Goal: Information Seeking & Learning: Find specific fact

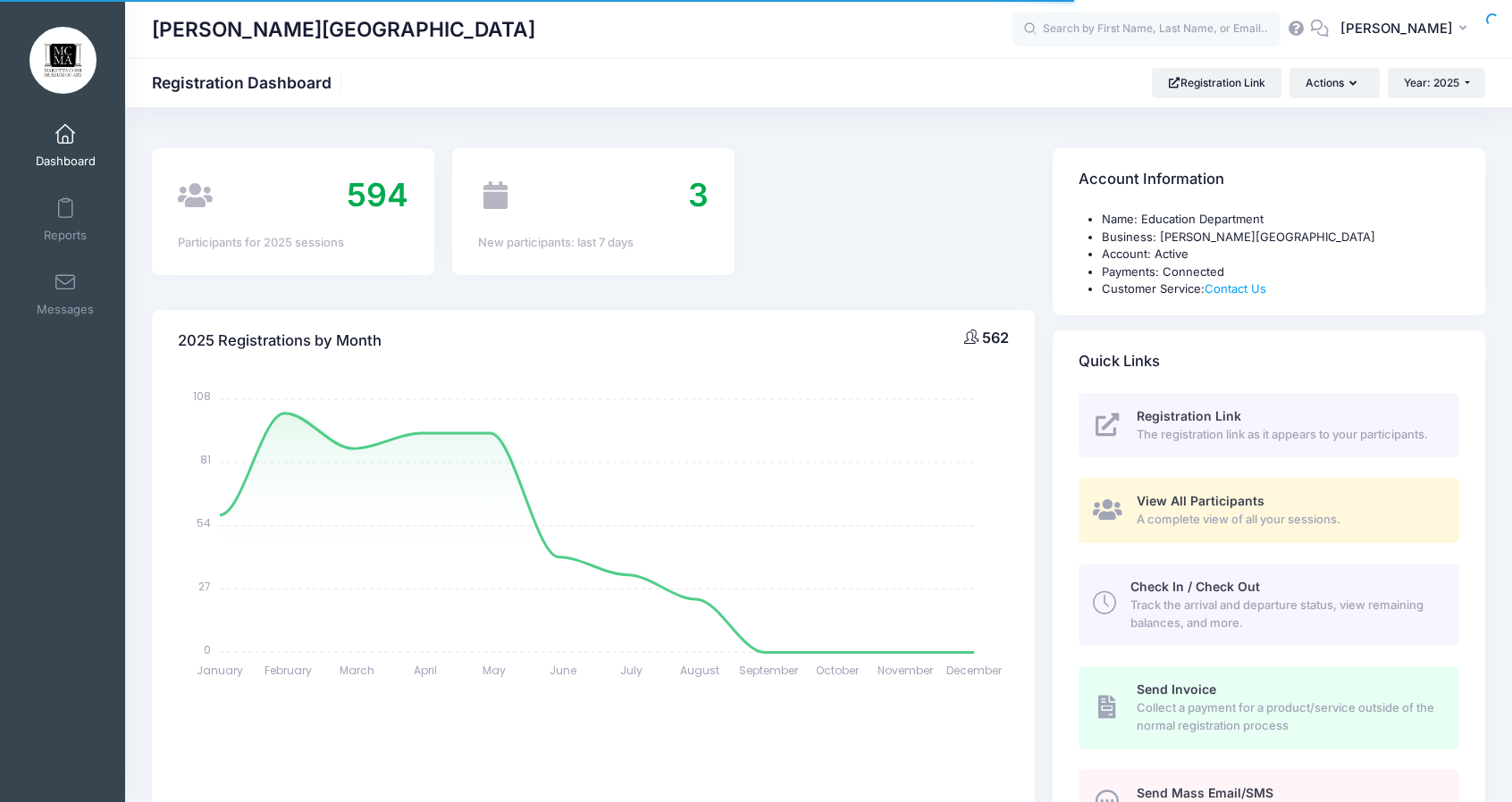
select select
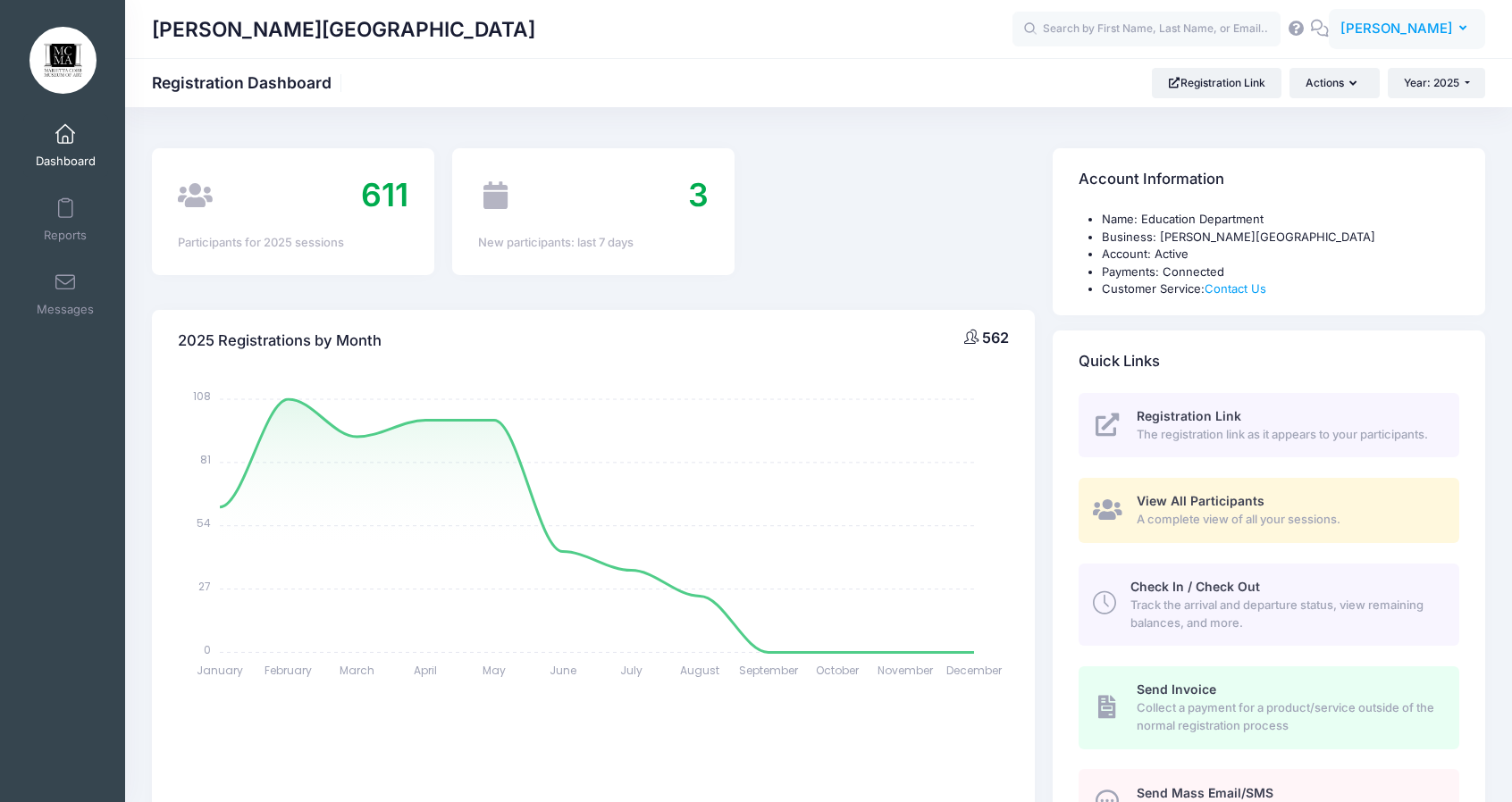
click at [1374, 25] on span "[PERSON_NAME]" at bounding box center [1396, 29] width 112 height 20
click at [1324, 102] on link "My Events" at bounding box center [1362, 112] width 217 height 34
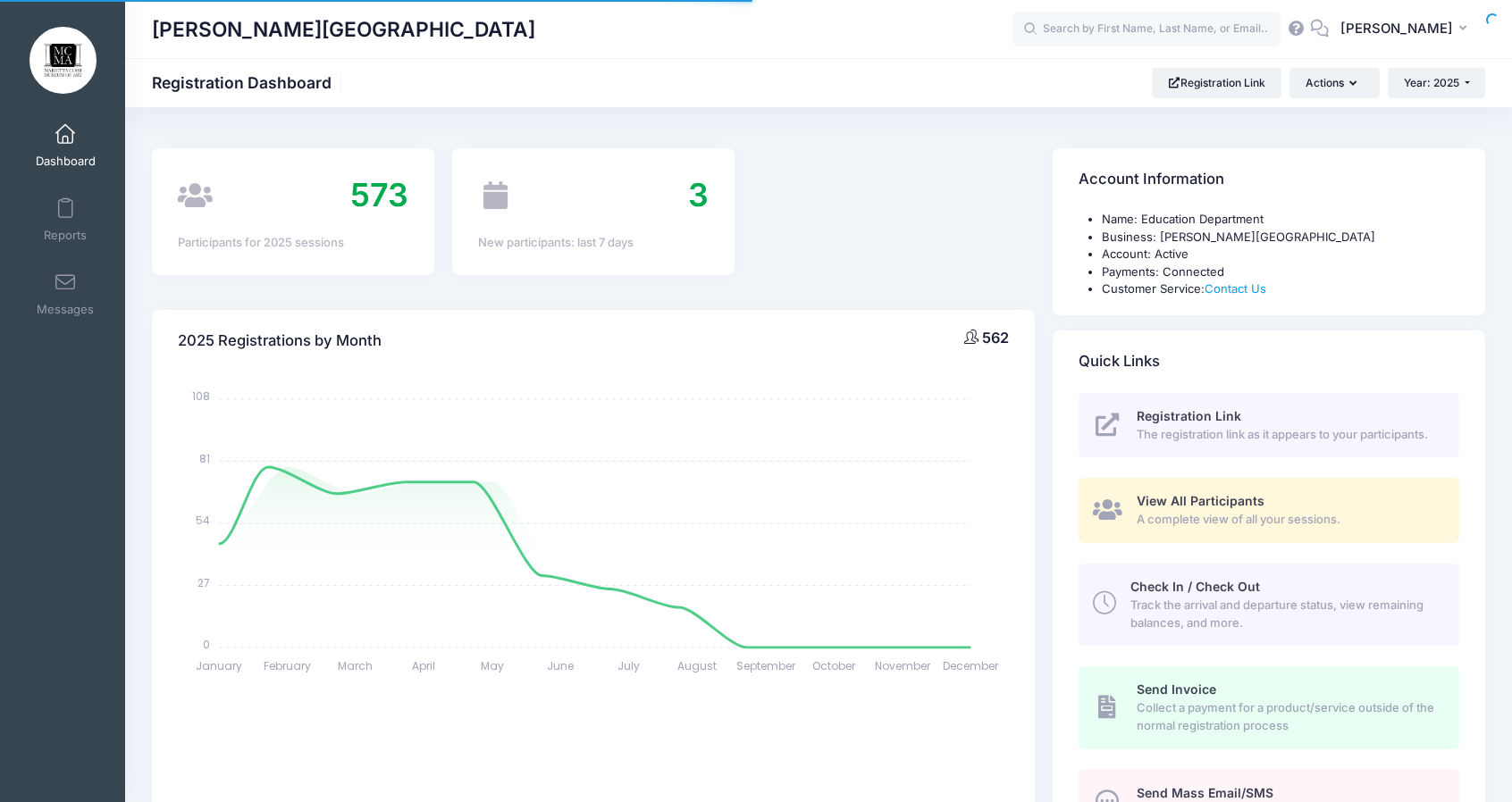
select select
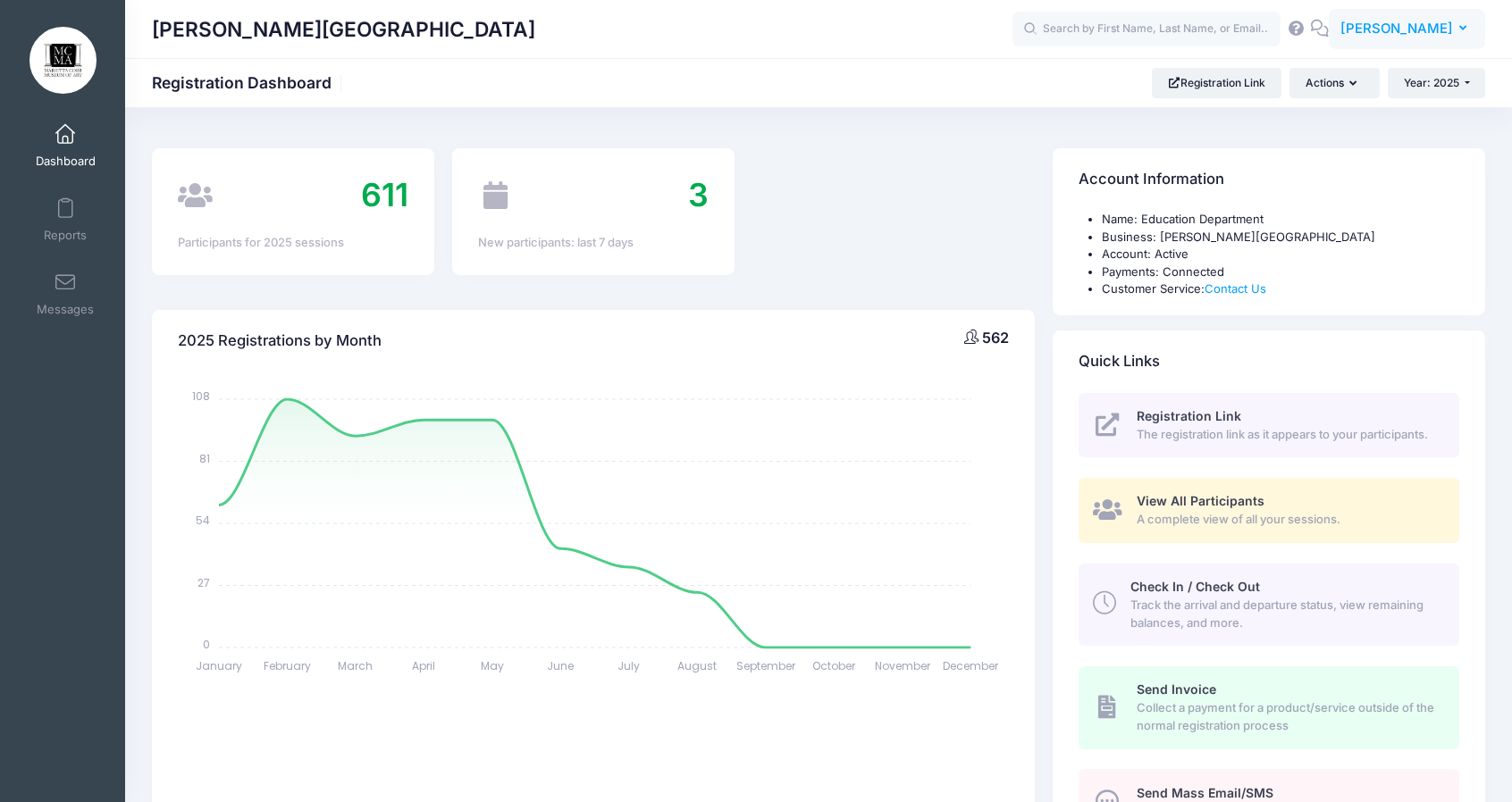
click at [1444, 33] on span "[PERSON_NAME]" at bounding box center [1396, 29] width 112 height 20
click at [1380, 86] on link "My Profile" at bounding box center [1362, 78] width 217 height 34
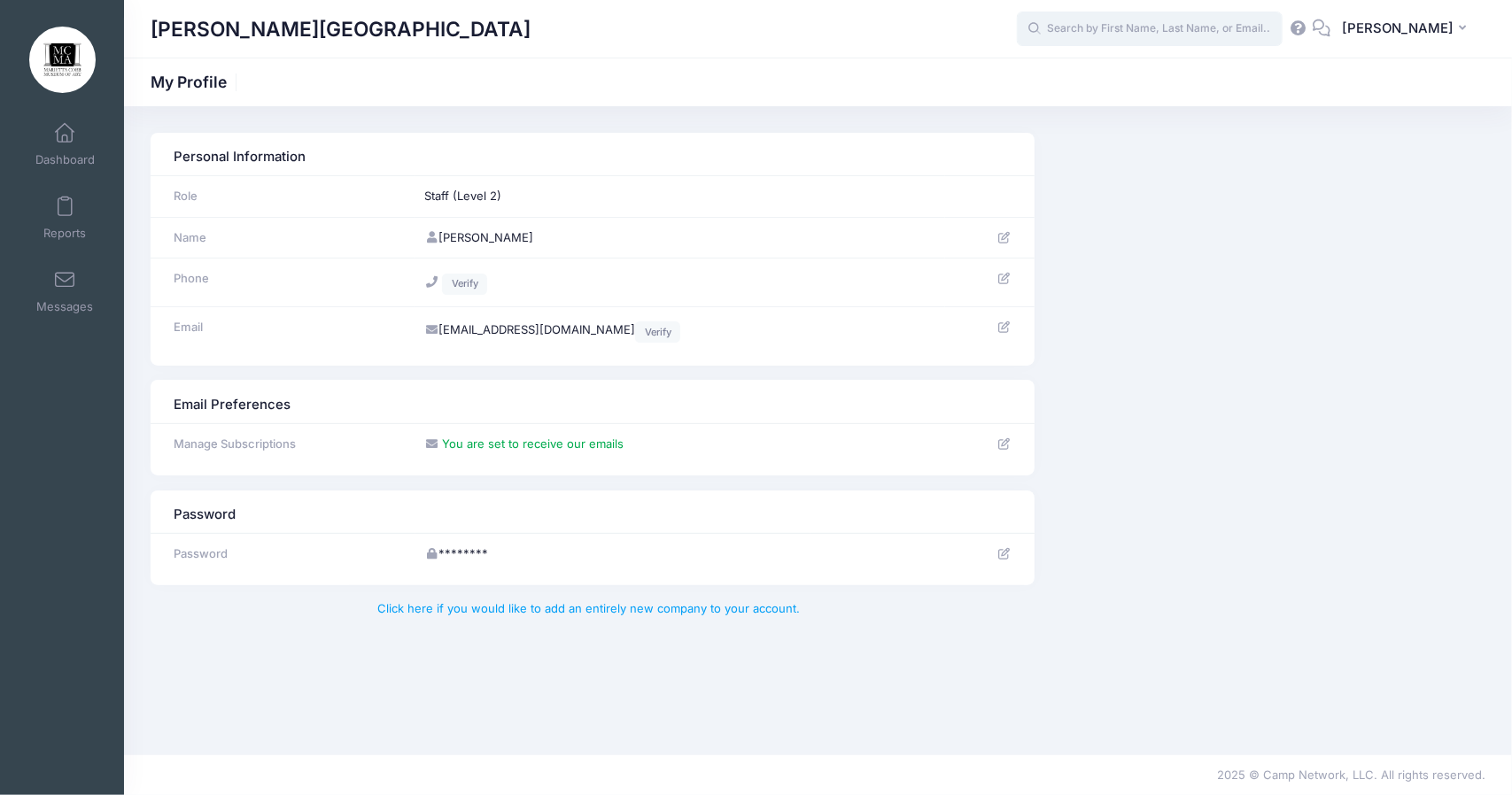
click at [1132, 42] on input "text" at bounding box center [1149, 29] width 265 height 35
type input "procreate"
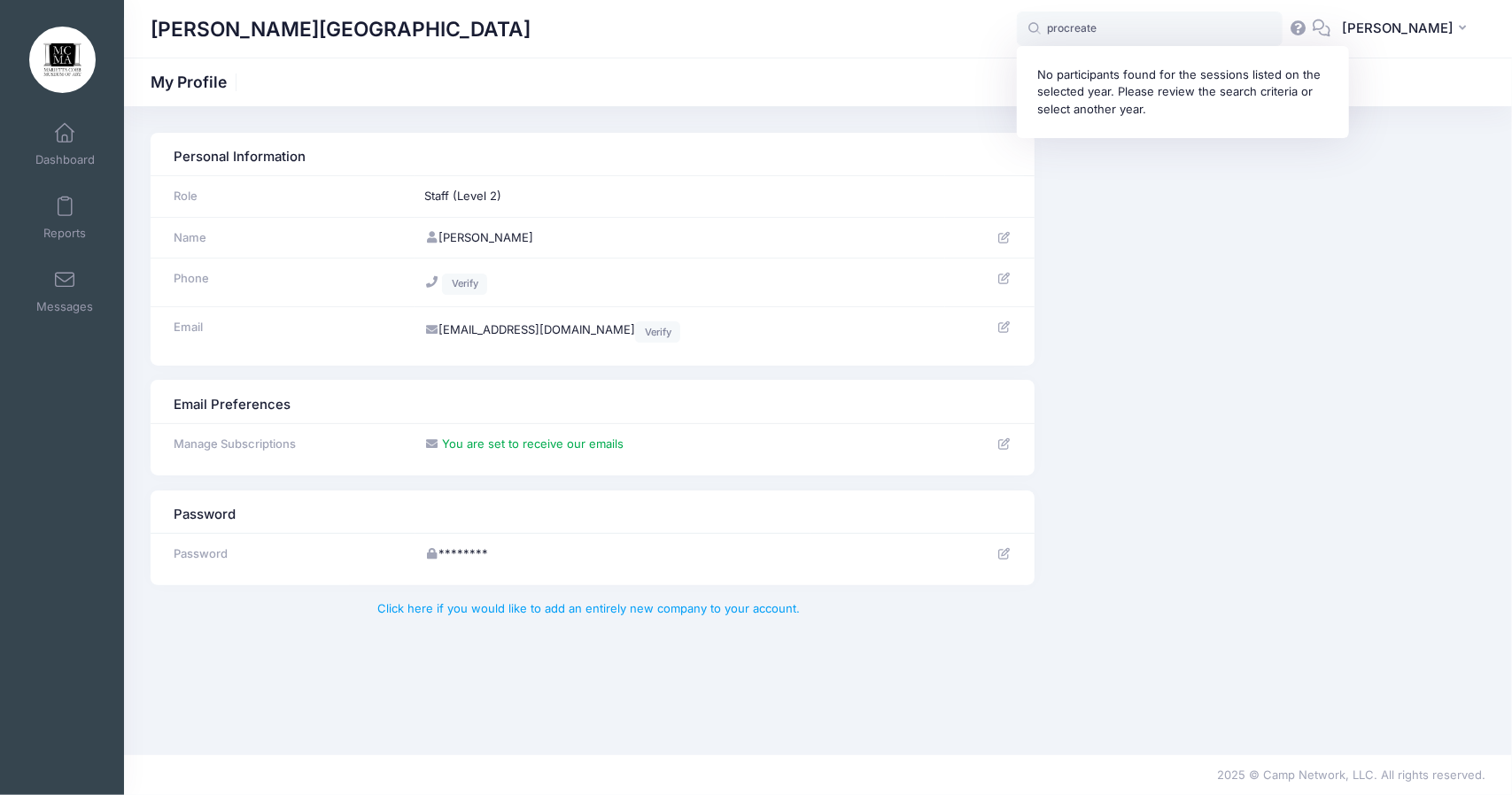
click at [483, 133] on th "Personal Information" at bounding box center [592, 155] width 884 height 43
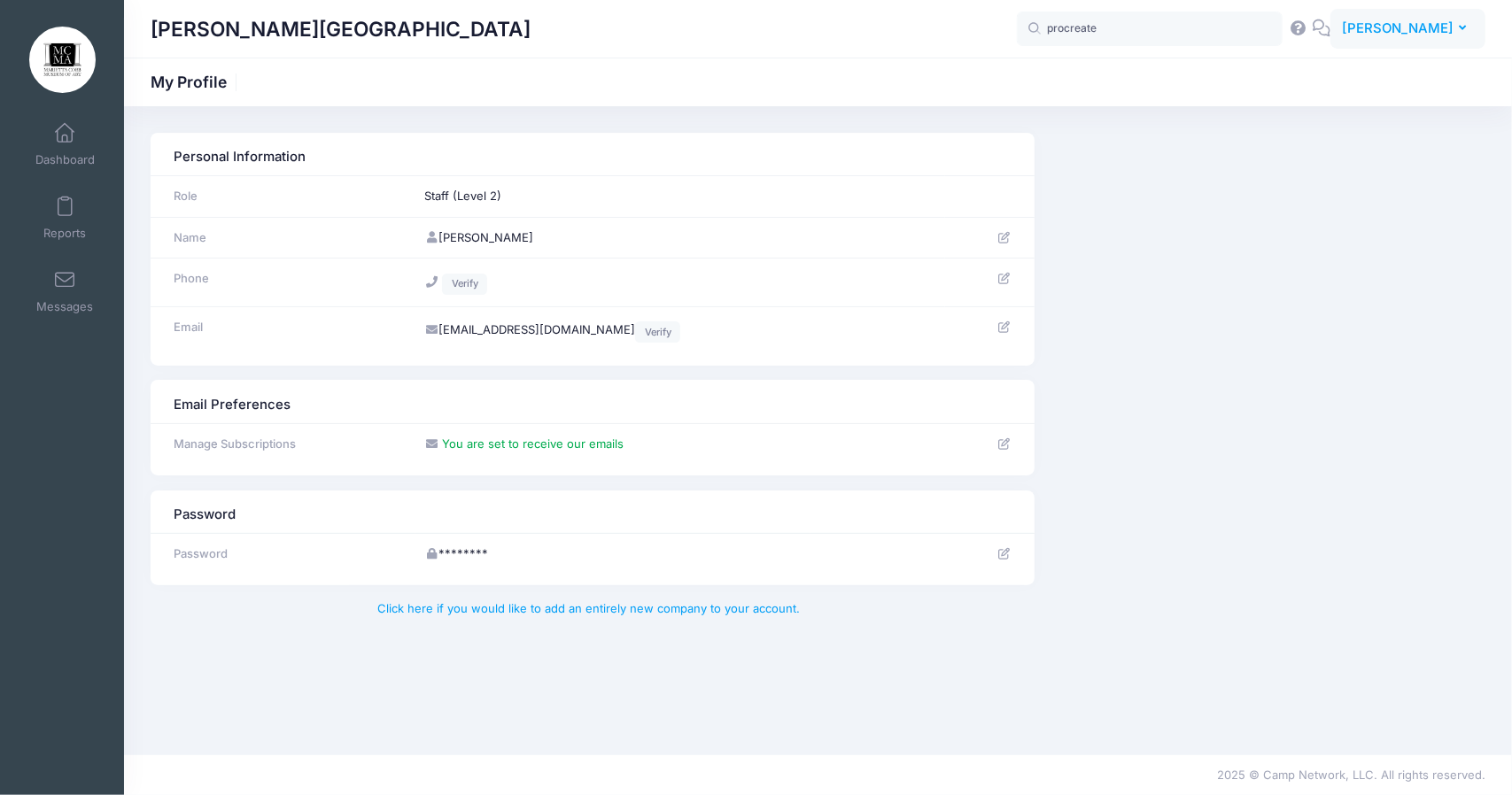
click at [1330, 21] on button "KS Karina Spataru-Toma" at bounding box center [1407, 29] width 155 height 41
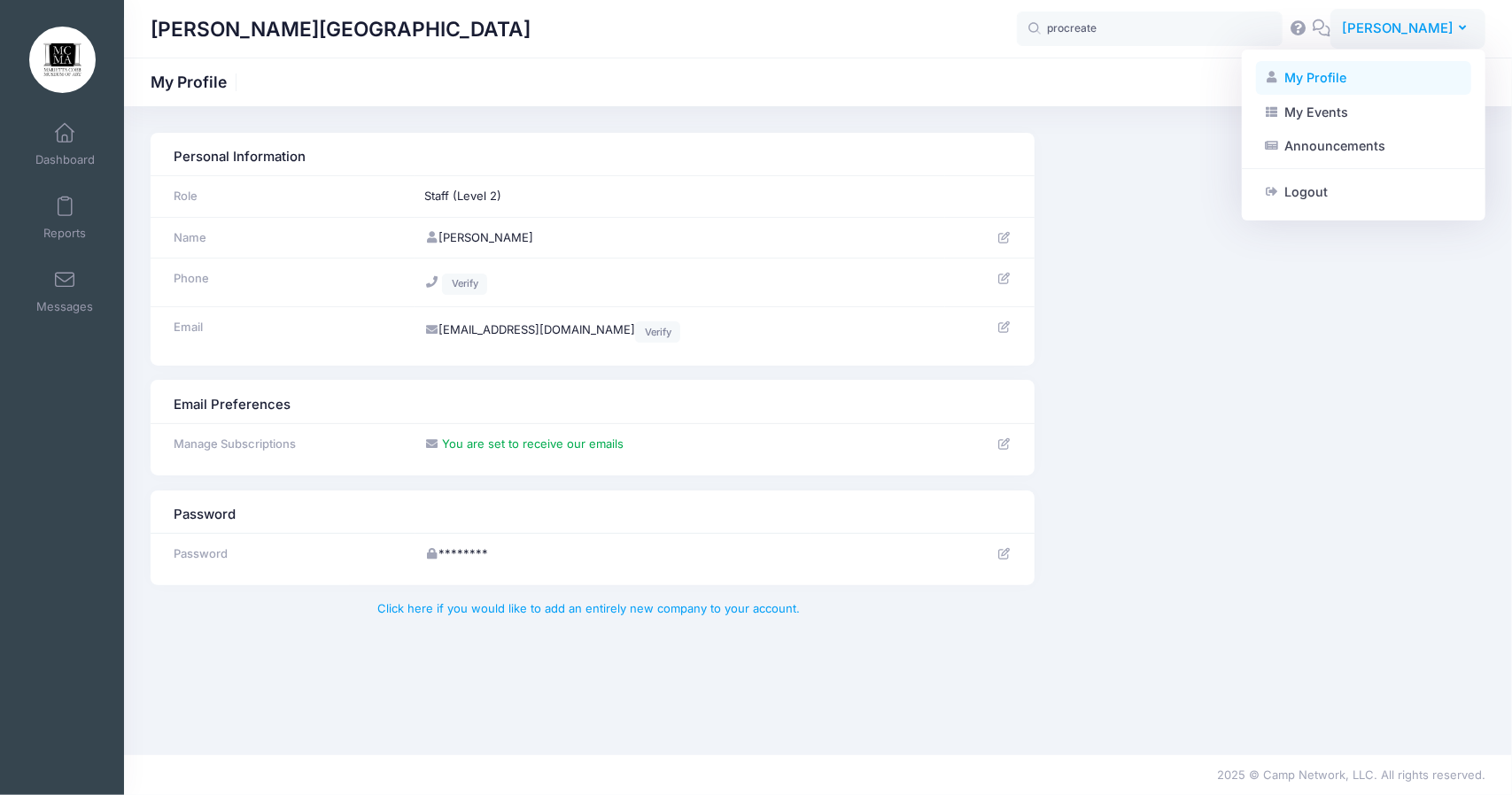
click at [1331, 75] on link "My Profile" at bounding box center [1364, 77] width 215 height 34
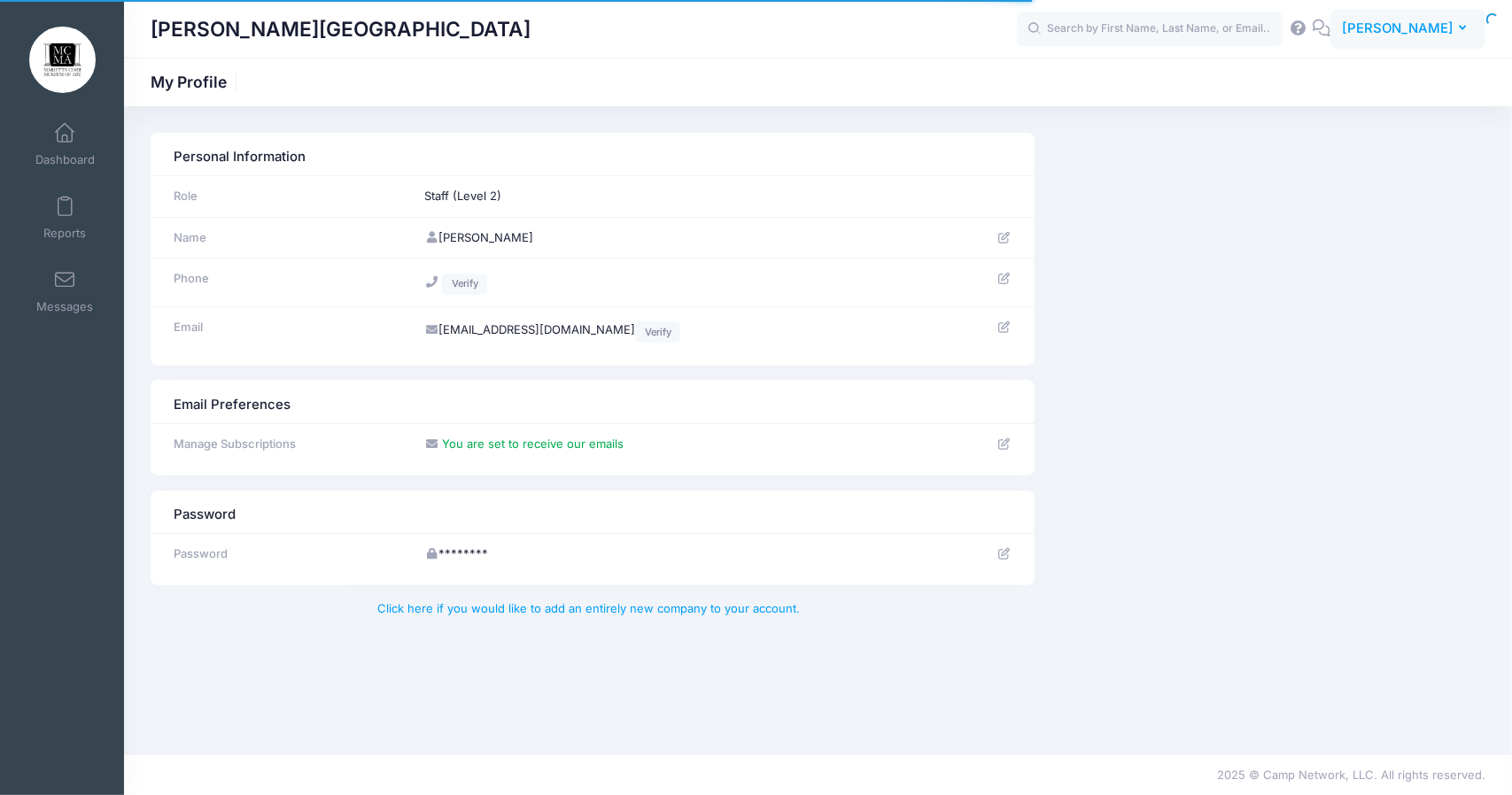
click at [1349, 43] on button "KS [PERSON_NAME]" at bounding box center [1407, 29] width 155 height 41
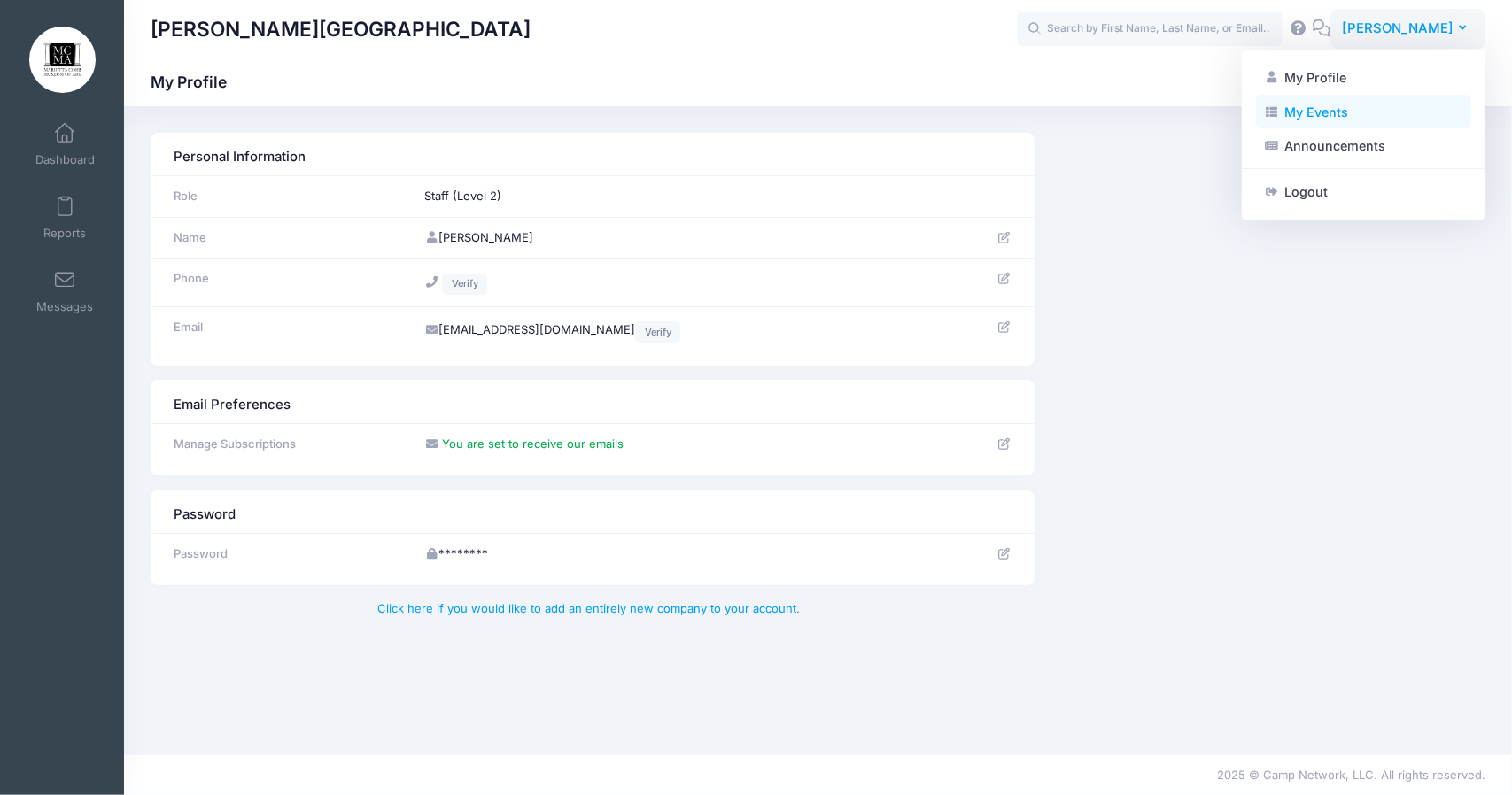
click at [1337, 112] on link "My Events" at bounding box center [1364, 111] width 215 height 34
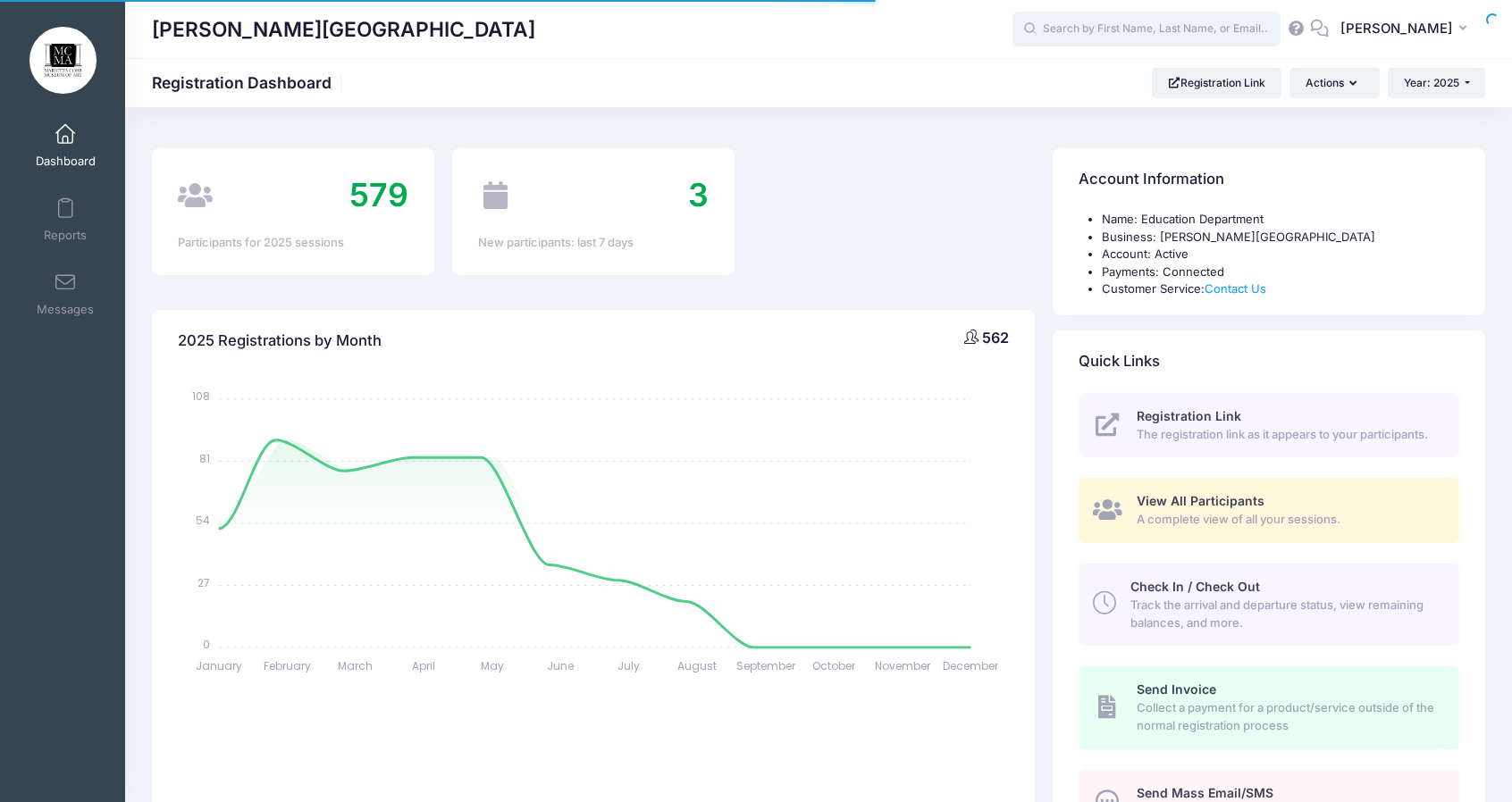
click at [1160, 24] on input "text" at bounding box center [1146, 29] width 268 height 36
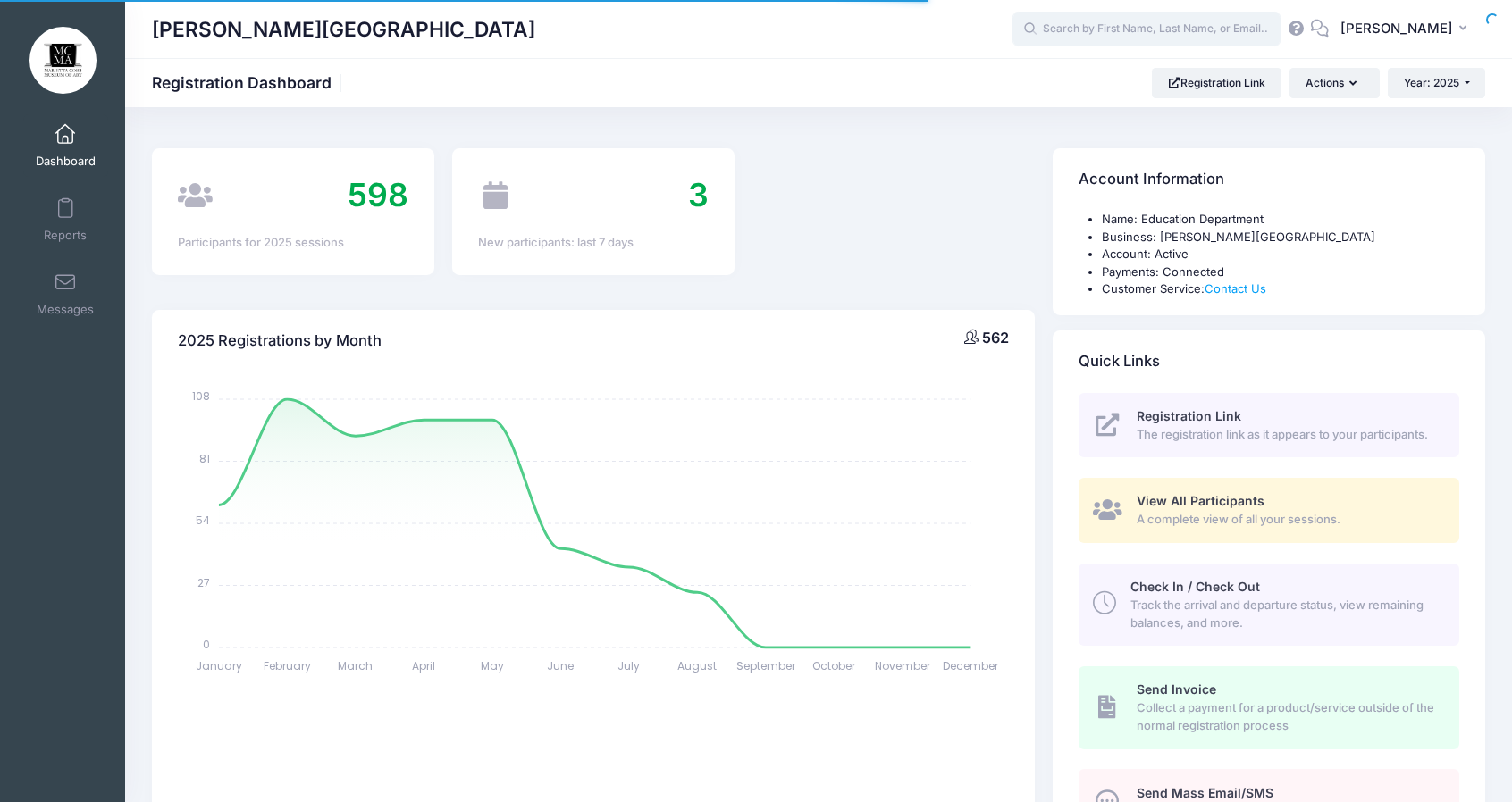
select select
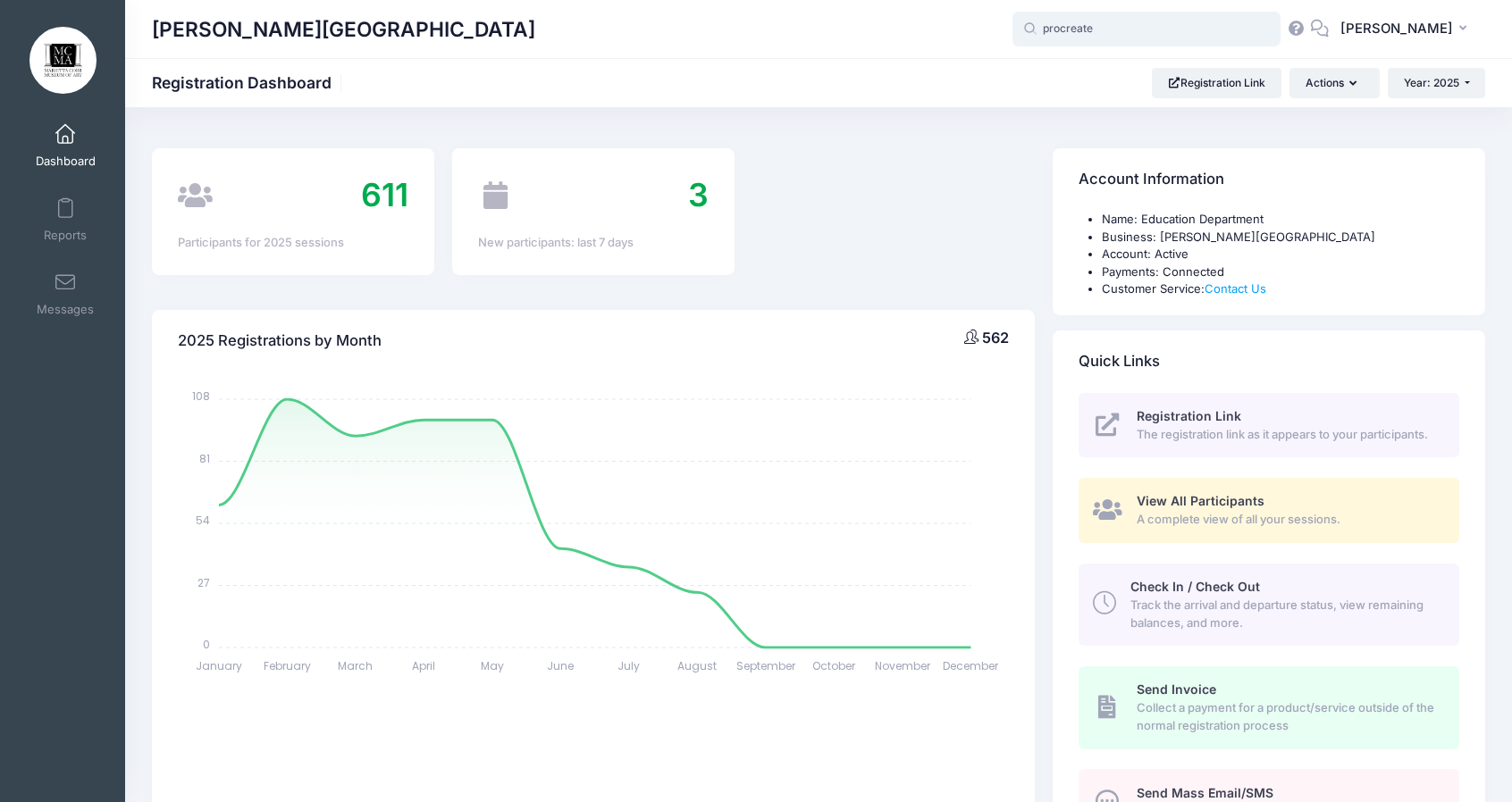
type input "procreate"
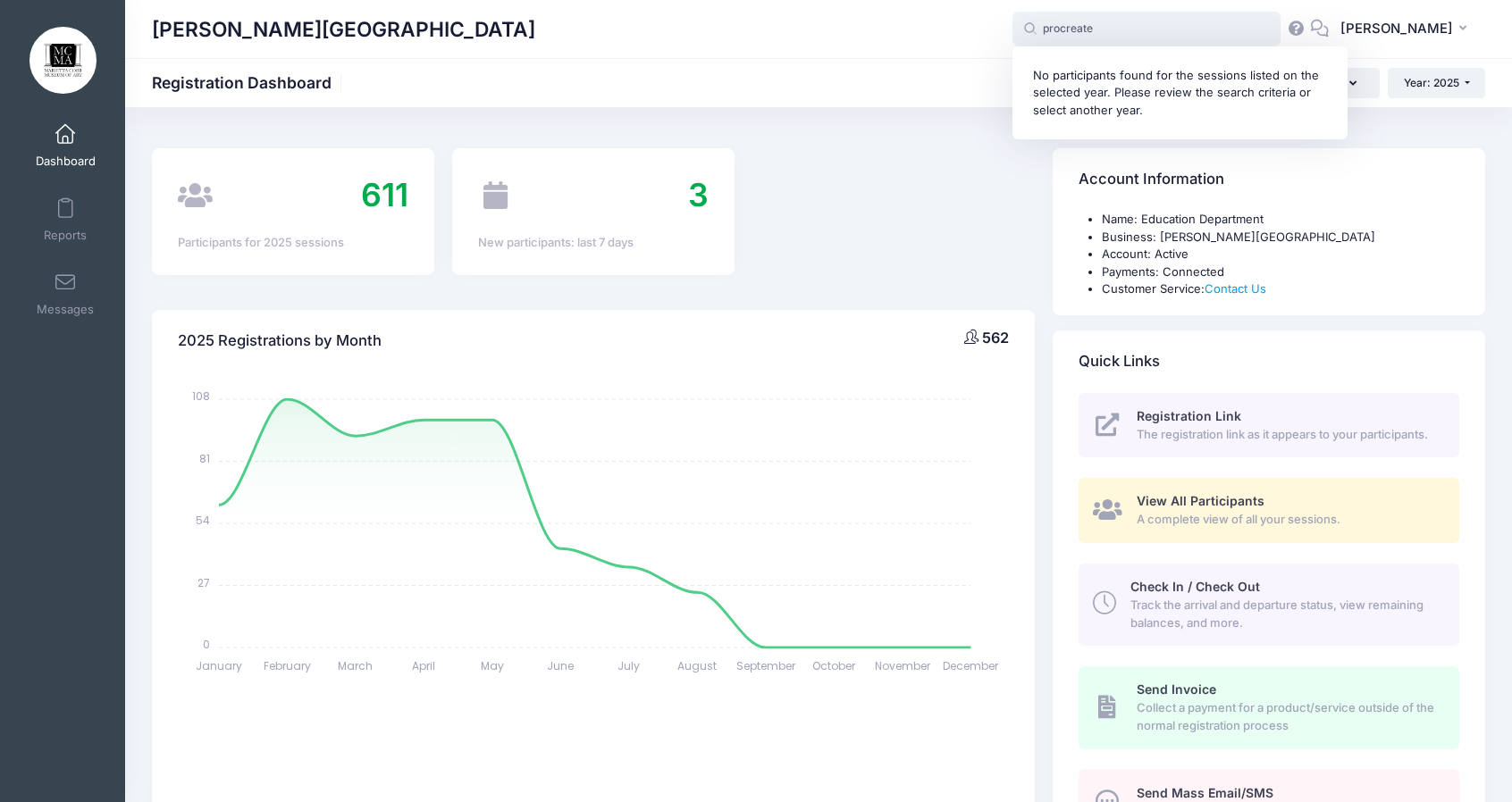
drag, startPoint x: 1165, startPoint y: 26, endPoint x: 970, endPoint y: 79, distance: 202.1
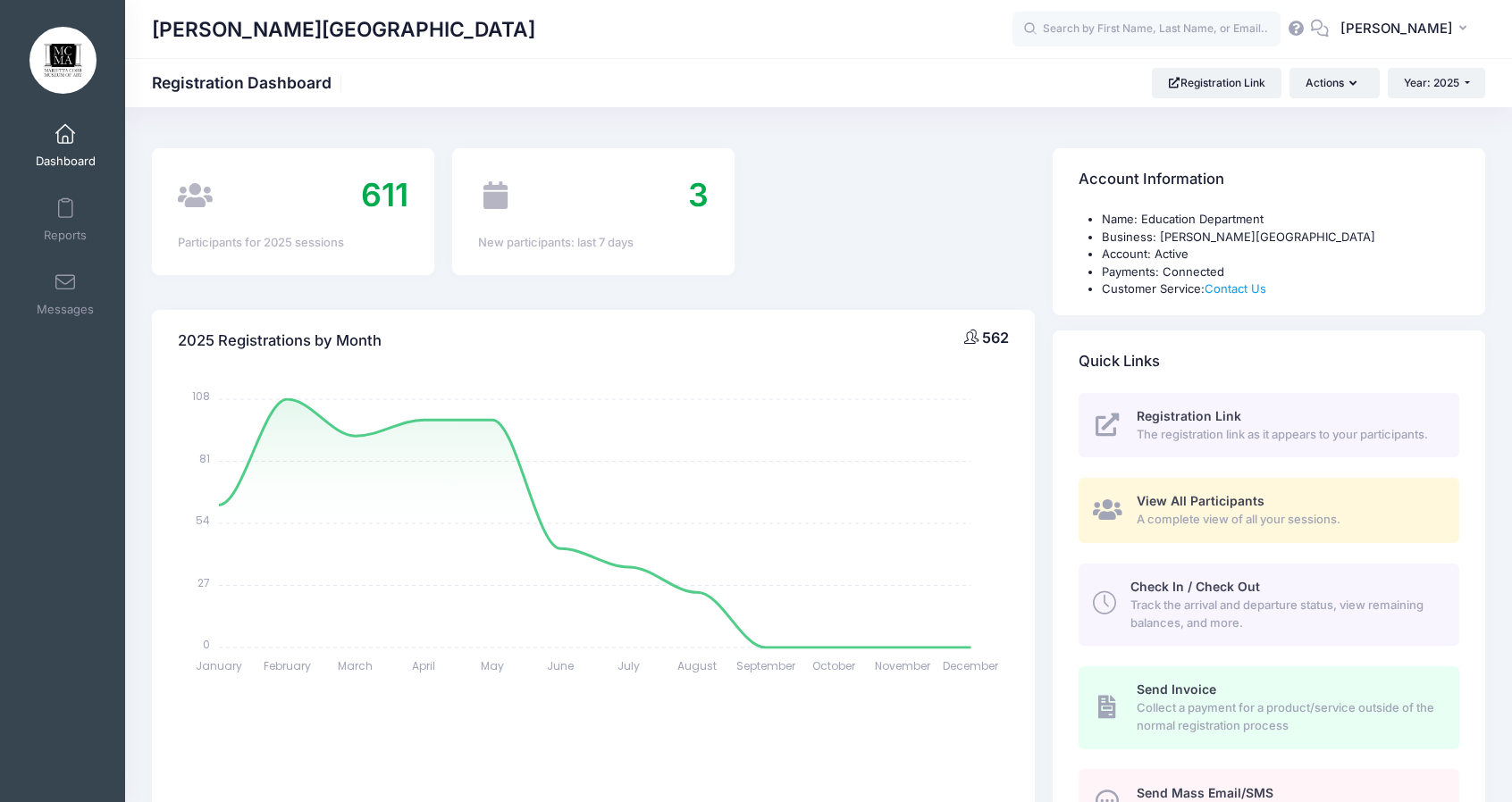
click at [895, 235] on div "611 Participants for 2025 sessions 3 New participants: last 7 days" at bounding box center [593, 216] width 901 height 138
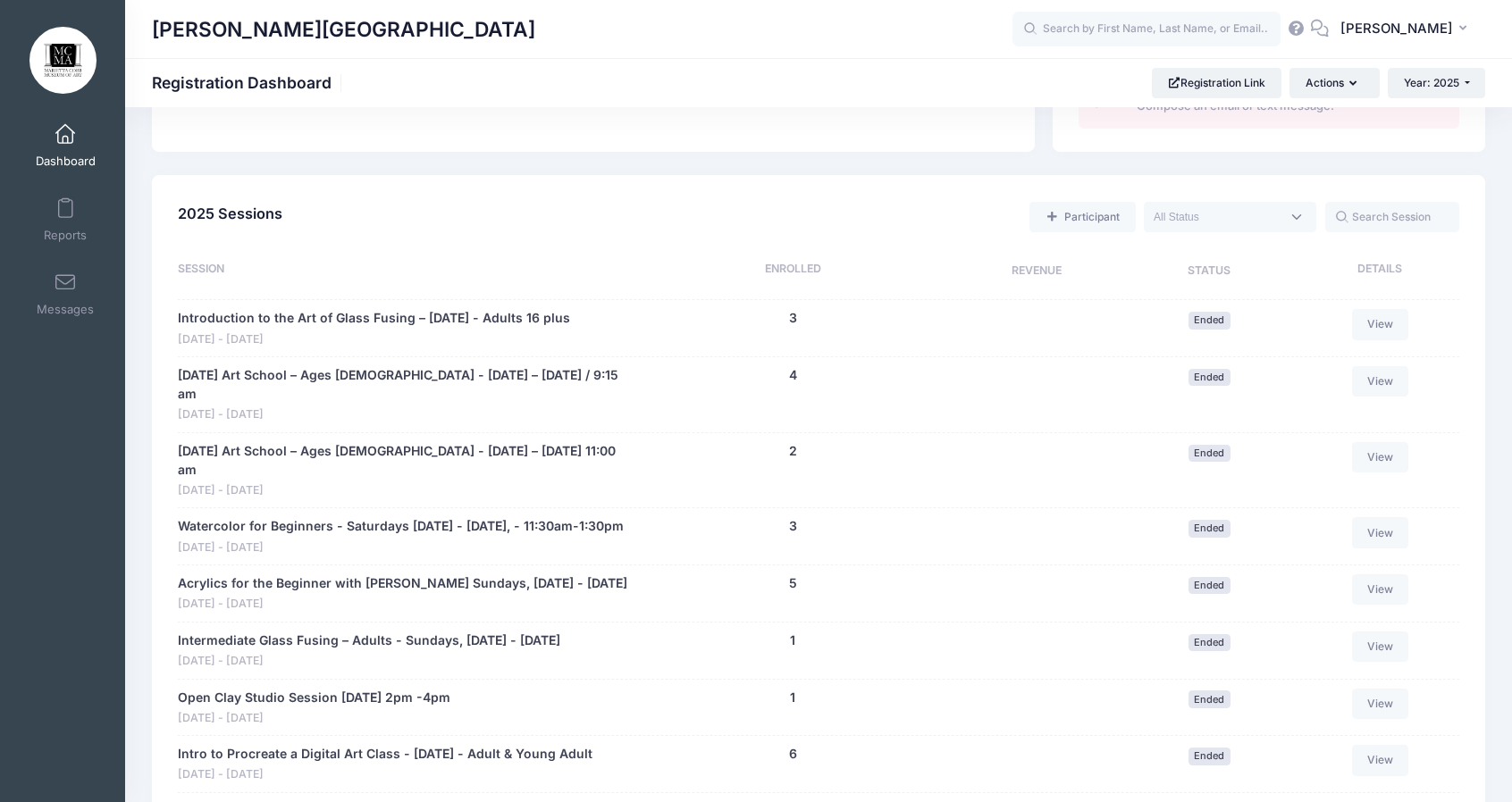
scroll to position [714, 0]
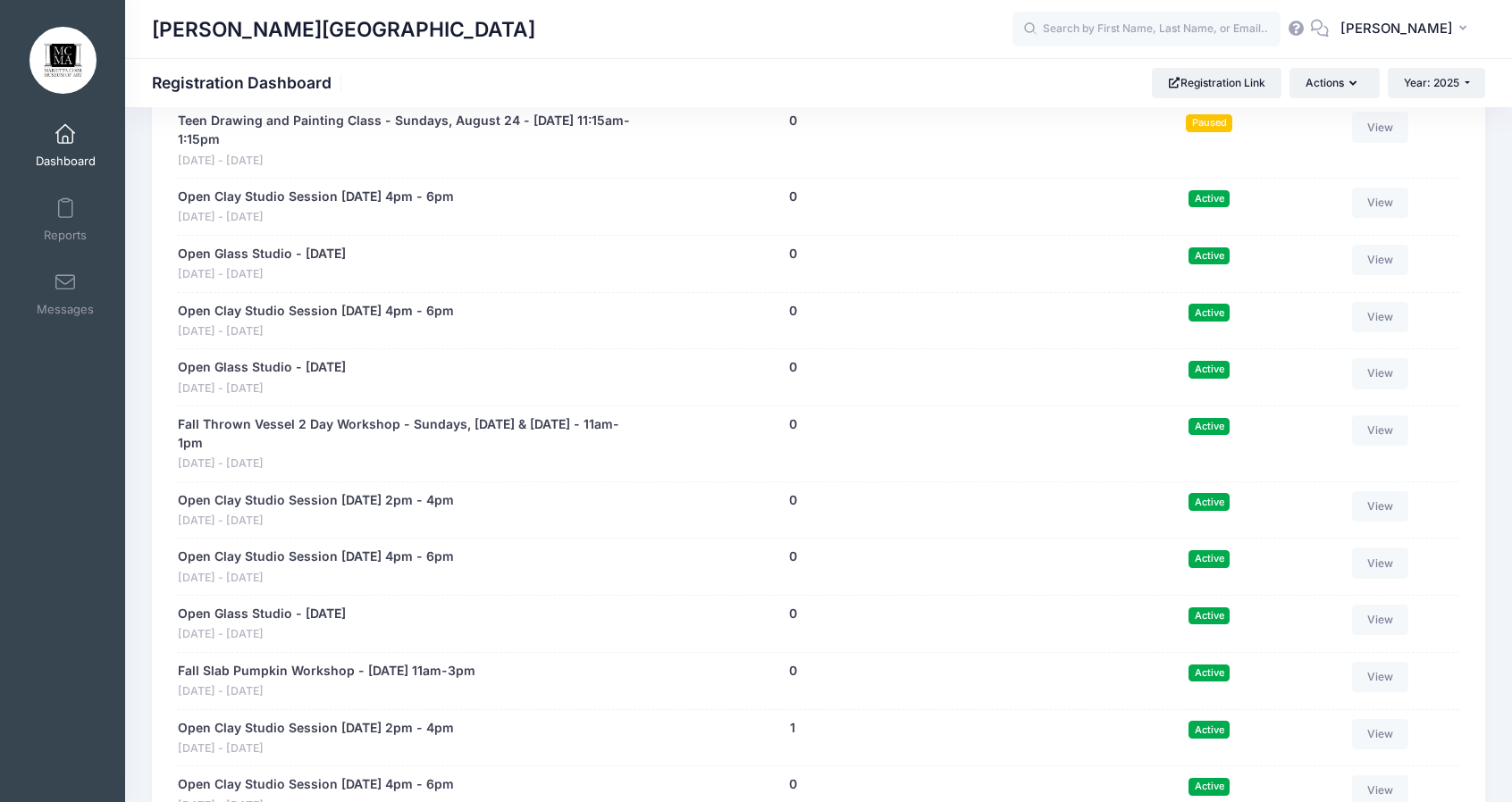
drag, startPoint x: 884, startPoint y: 362, endPoint x: 867, endPoint y: 630, distance: 268.5
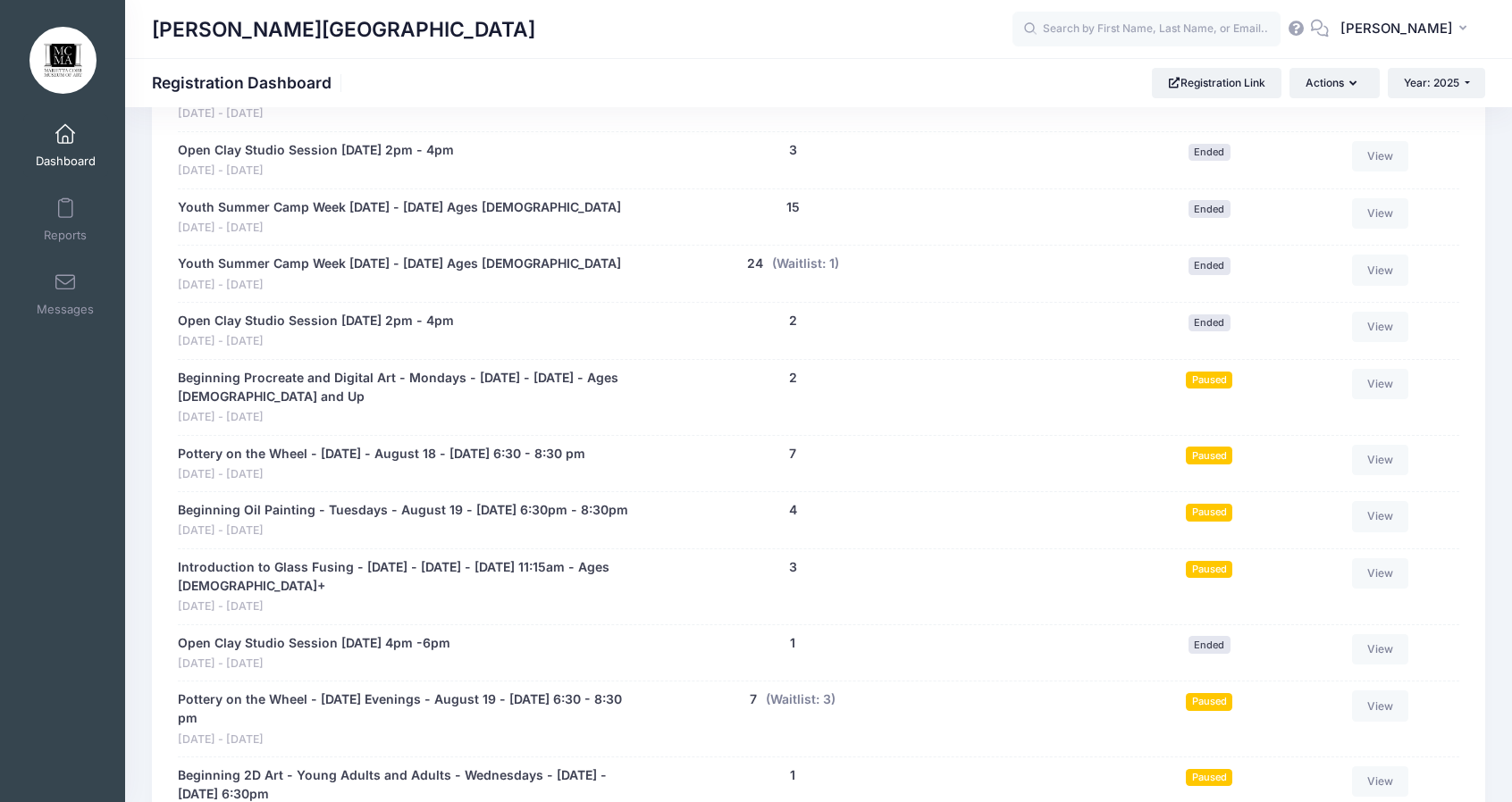
scroll to position [10181, 0]
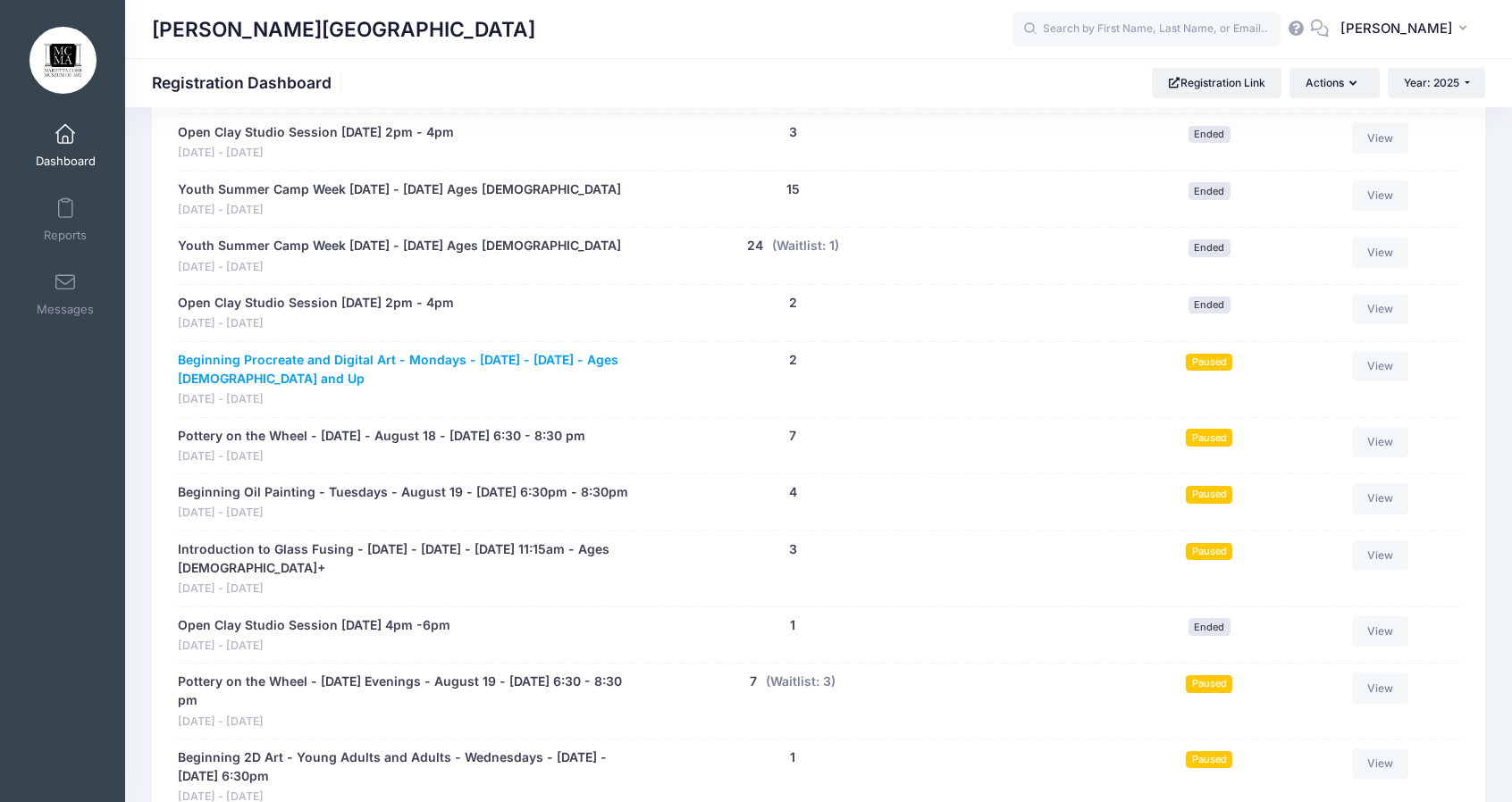
click at [377, 351] on link "Beginning Procreate and Digital Art - Mondays - [DATE] - [DATE] - Ages [DEMOGRA…" at bounding box center [404, 369] width 452 height 37
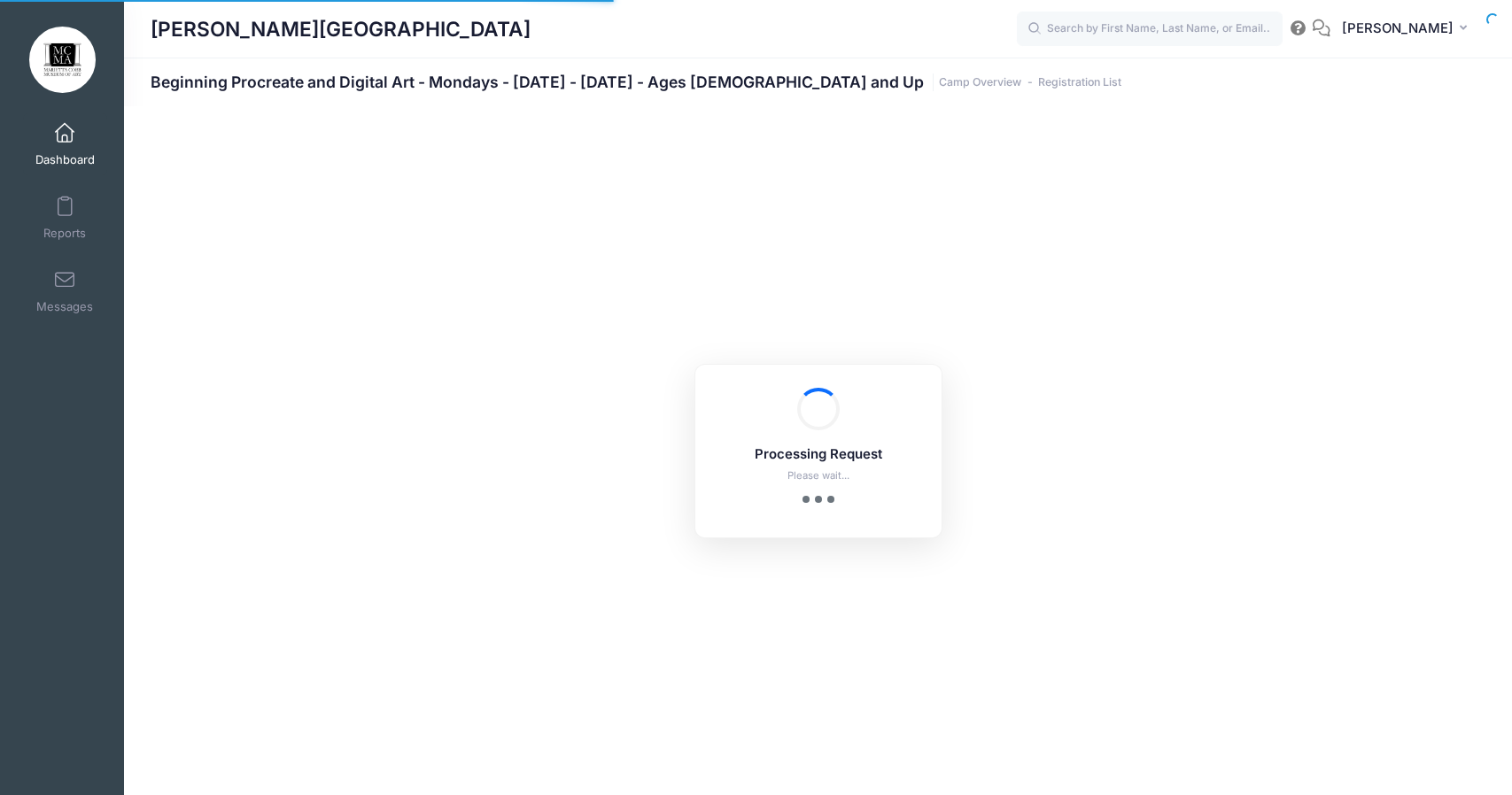
select select "10"
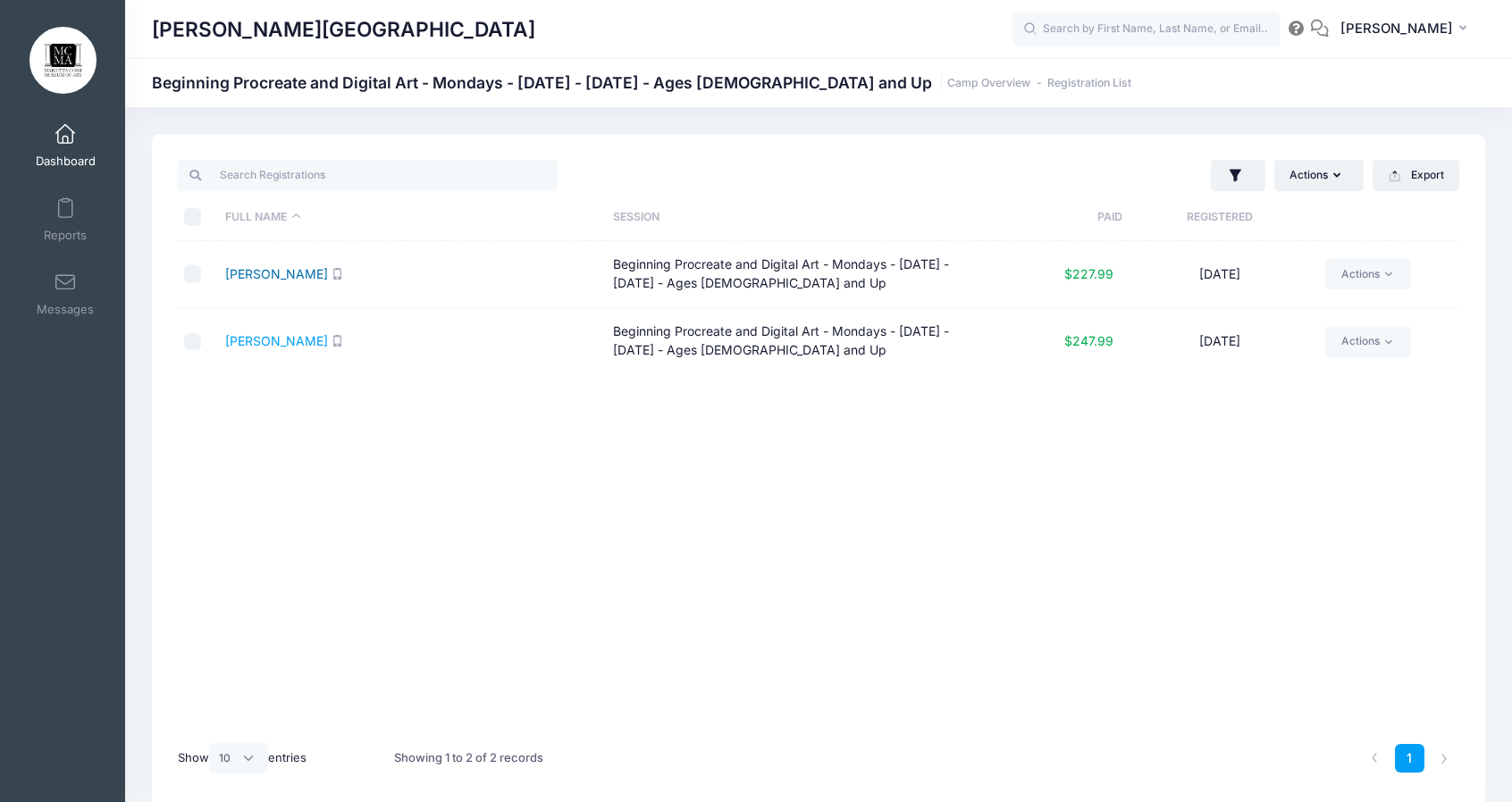
click at [291, 278] on link "[PERSON_NAME]" at bounding box center [276, 273] width 102 height 16
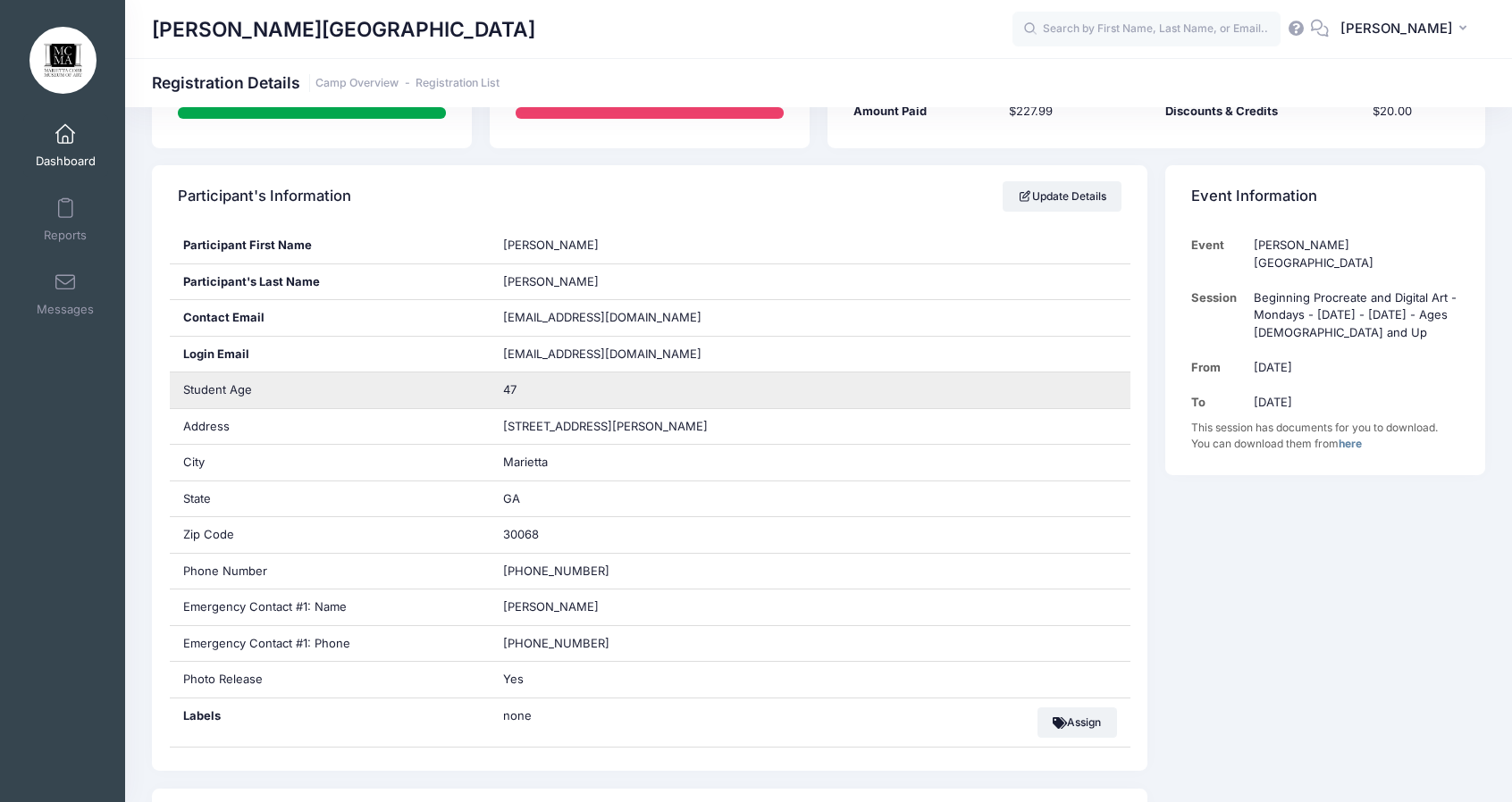
scroll to position [268, 0]
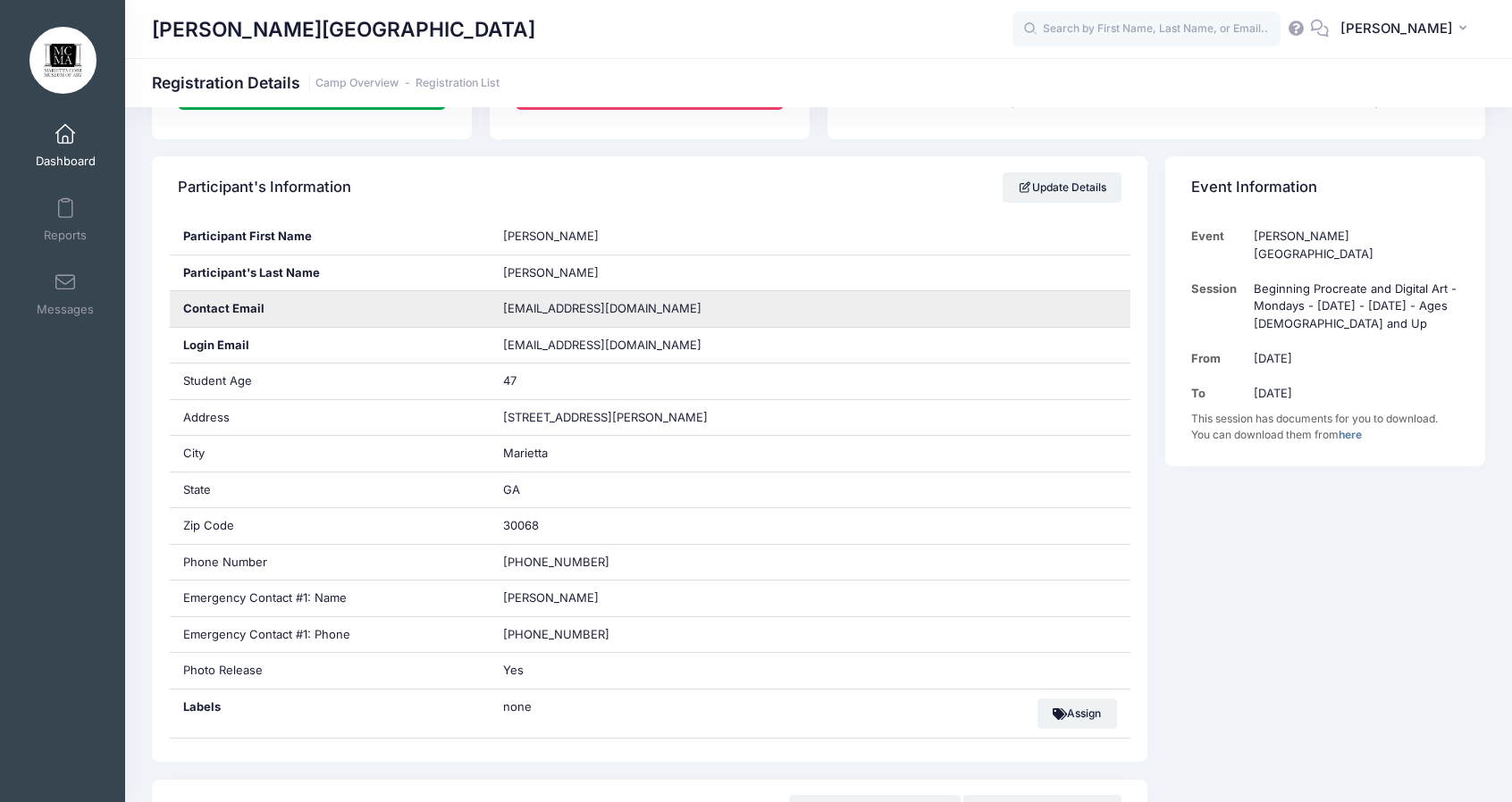
click at [568, 306] on span "[EMAIL_ADDRESS][DOMAIN_NAME]" at bounding box center [602, 309] width 198 height 15
copy div "[EMAIL_ADDRESS][DOMAIN_NAME]"
